Goal: Task Accomplishment & Management: Complete application form

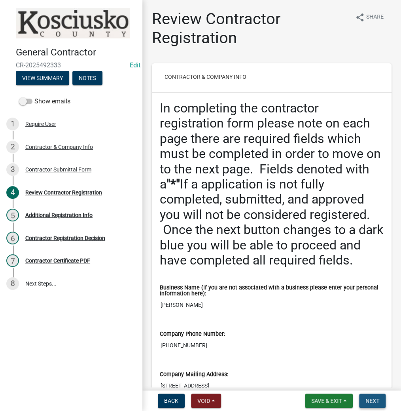
click at [377, 399] on span "Next" at bounding box center [372, 400] width 14 height 6
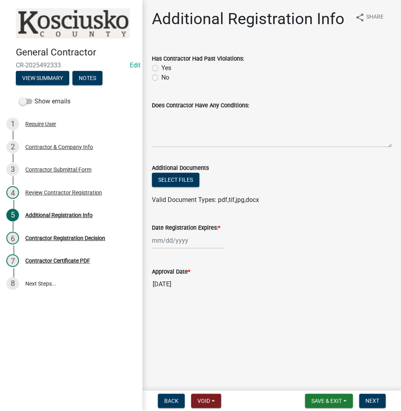
click at [161, 80] on label "No" at bounding box center [165, 77] width 8 height 9
click at [161, 78] on input "No" at bounding box center [163, 75] width 5 height 5
radio input "true"
click at [169, 241] on div at bounding box center [188, 240] width 72 height 16
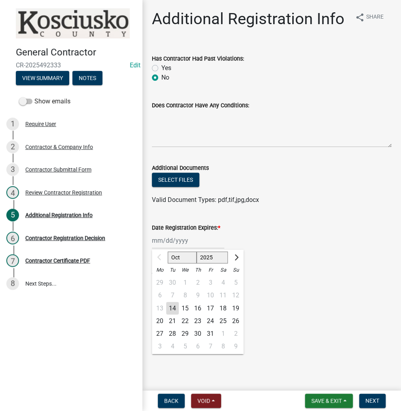
click at [212, 254] on select "2025 2026 2027 2028 2029 2030 2031 2032 2033 2034 2035 2036 2037 2038 2039 2040…" at bounding box center [213, 257] width 32 height 12
select select "2026"
click at [197, 251] on select "2025 2026 2027 2028 2029 2030 2031 2032 2033 2034 2035 2036 2037 2038 2039 2040…" at bounding box center [213, 257] width 32 height 12
click at [187, 310] on div "14" at bounding box center [185, 307] width 13 height 13
type input "[DATE]"
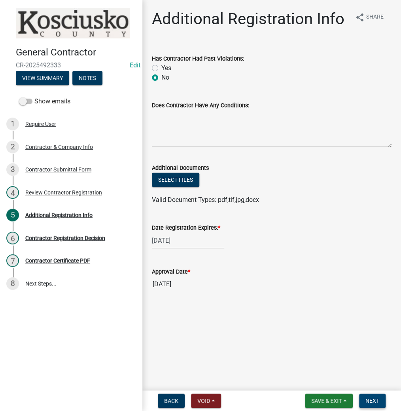
click at [373, 399] on span "Next" at bounding box center [372, 400] width 14 height 6
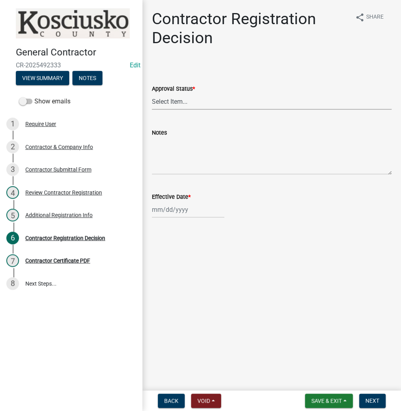
click at [210, 100] on select "Select Item... Approved Denied" at bounding box center [272, 101] width 240 height 16
click at [152, 93] on select "Select Item... Approved Denied" at bounding box center [272, 101] width 240 height 16
select select "8e4351d7-4ebf-4714-a7c9-c8187f00e083"
select select "10"
select select "2025"
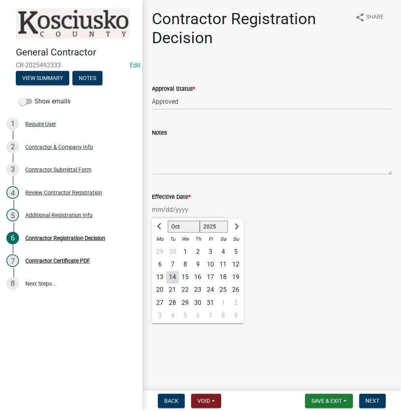
click at [178, 208] on div "[PERSON_NAME] Feb Mar Apr [PERSON_NAME][DATE] Oct Nov [DATE] 1526 1527 1528 152…" at bounding box center [188, 209] width 72 height 16
click at [179, 277] on div "15" at bounding box center [185, 277] width 13 height 13
type input "[DATE]"
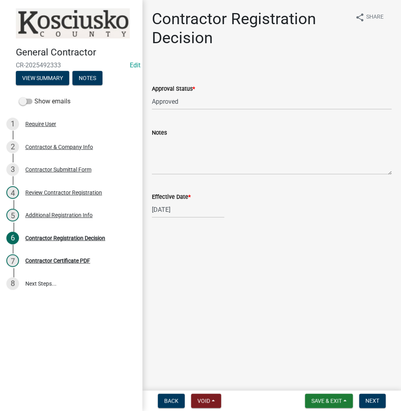
click at [153, 206] on div "[DATE]" at bounding box center [188, 209] width 72 height 16
select select "10"
select select "2025"
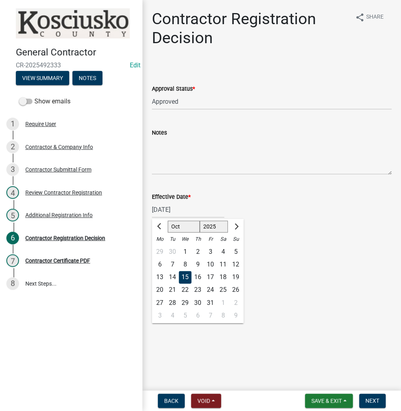
click at [170, 276] on div "14" at bounding box center [172, 277] width 13 height 13
type input "[DATE]"
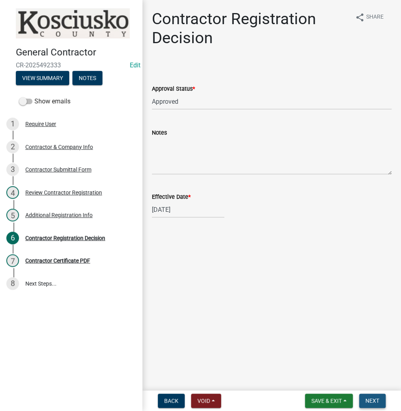
click at [371, 400] on span "Next" at bounding box center [372, 400] width 14 height 6
